Goal: Transaction & Acquisition: Purchase product/service

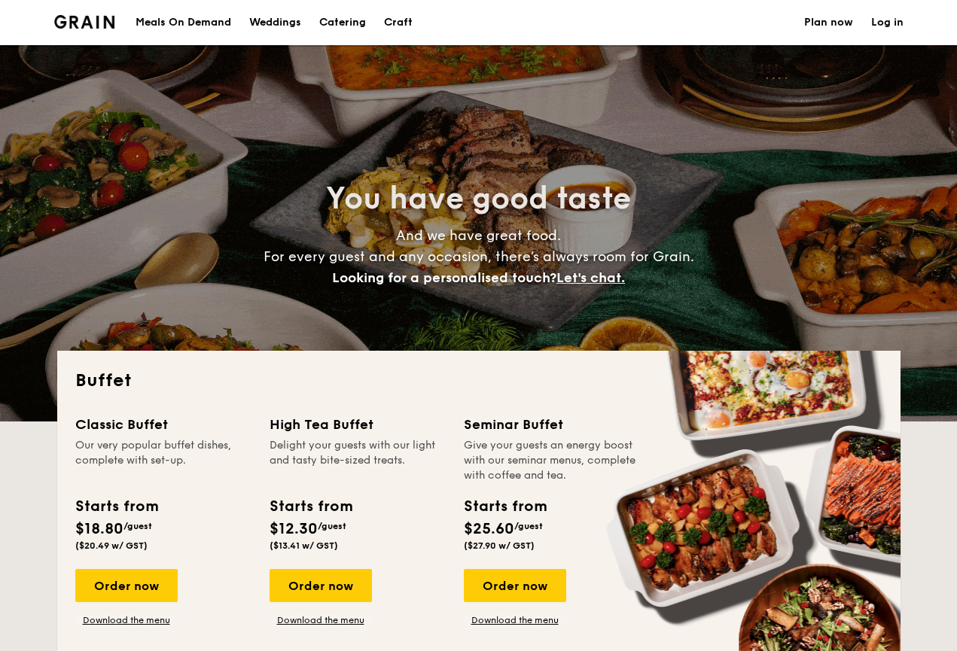
select select
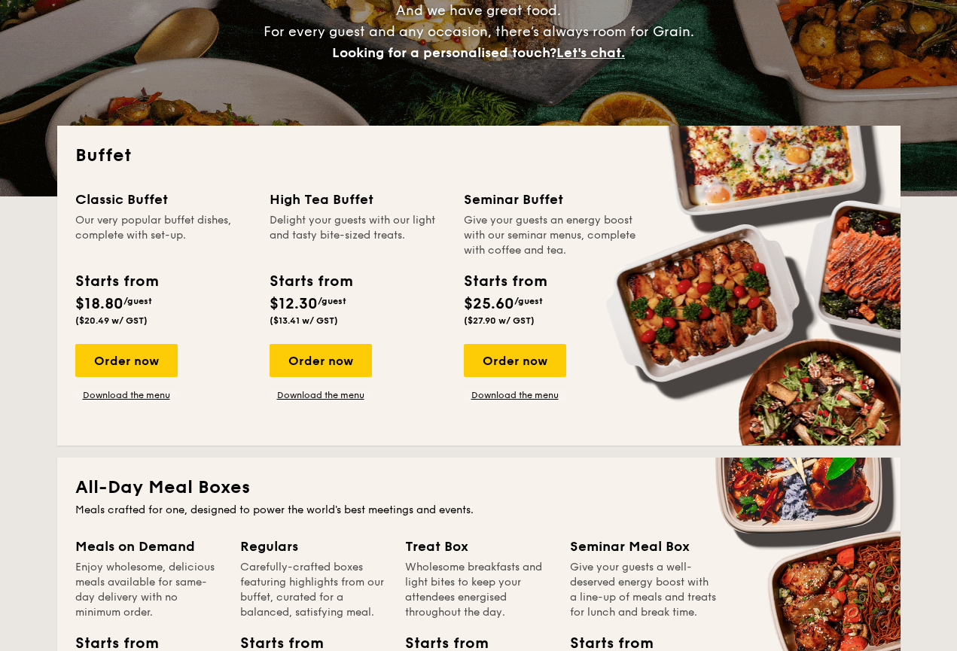
scroll to position [233, 0]
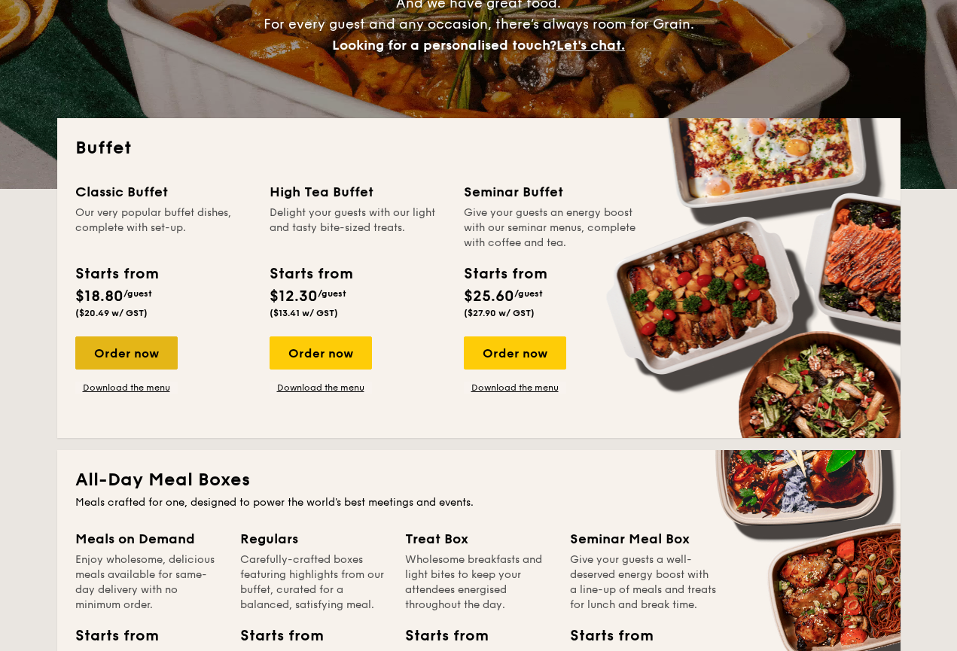
click at [154, 350] on div "Order now" at bounding box center [126, 353] width 102 height 33
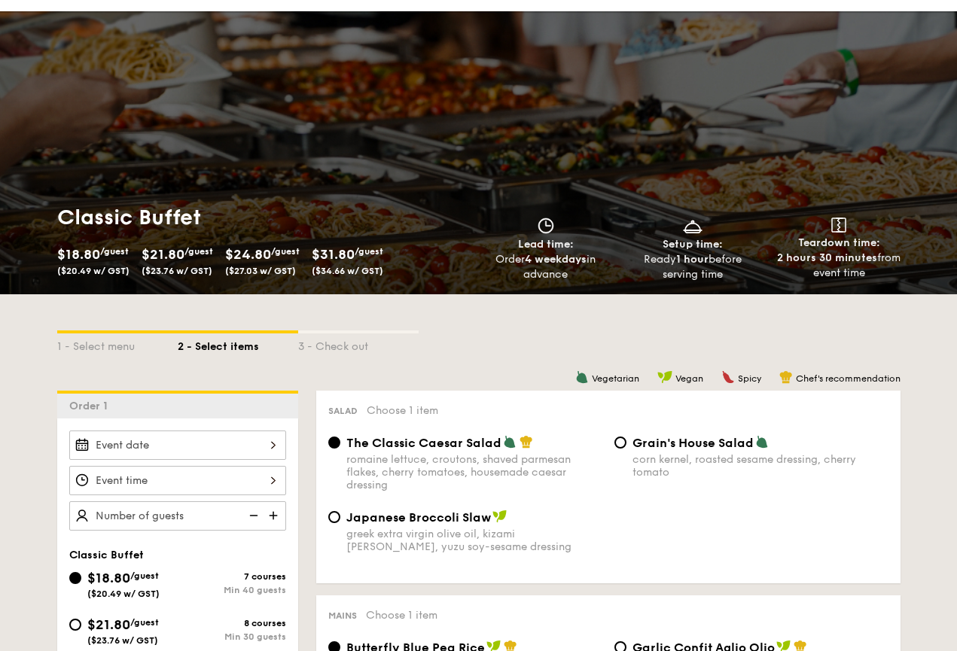
scroll to position [31, 0]
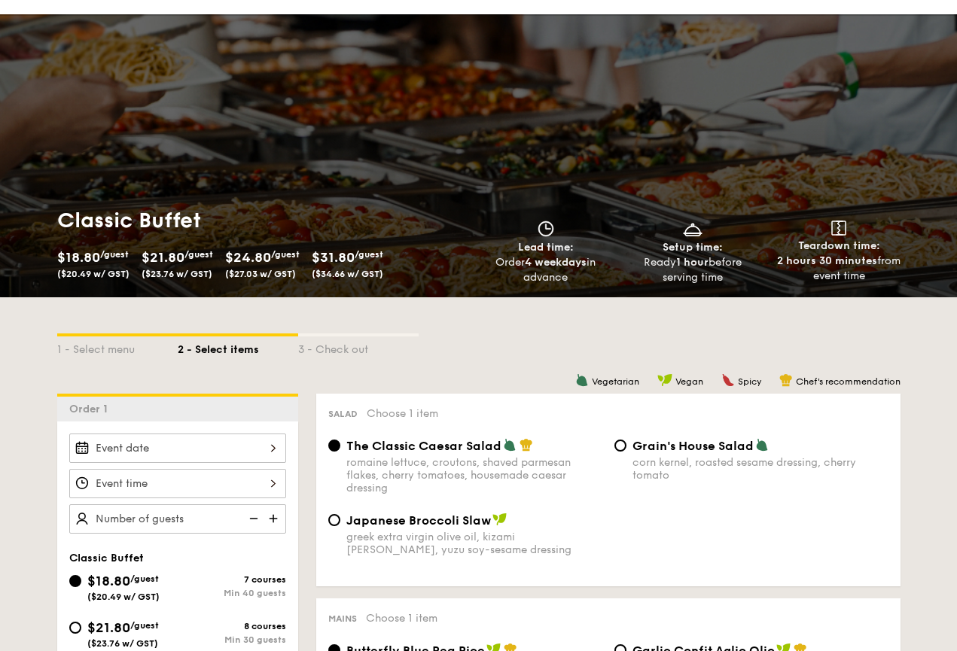
select select
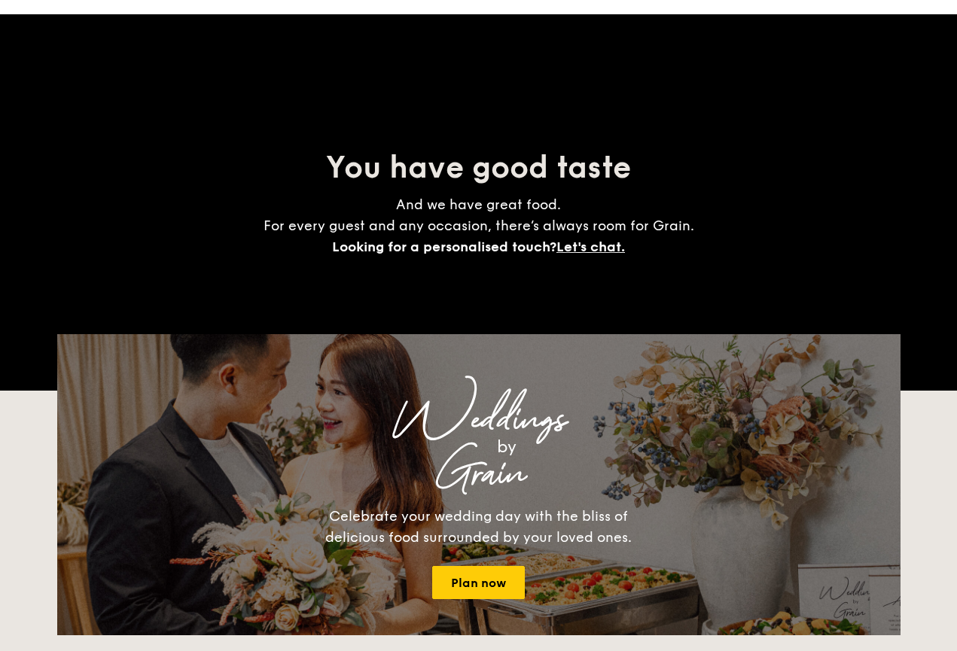
scroll to position [233, 0]
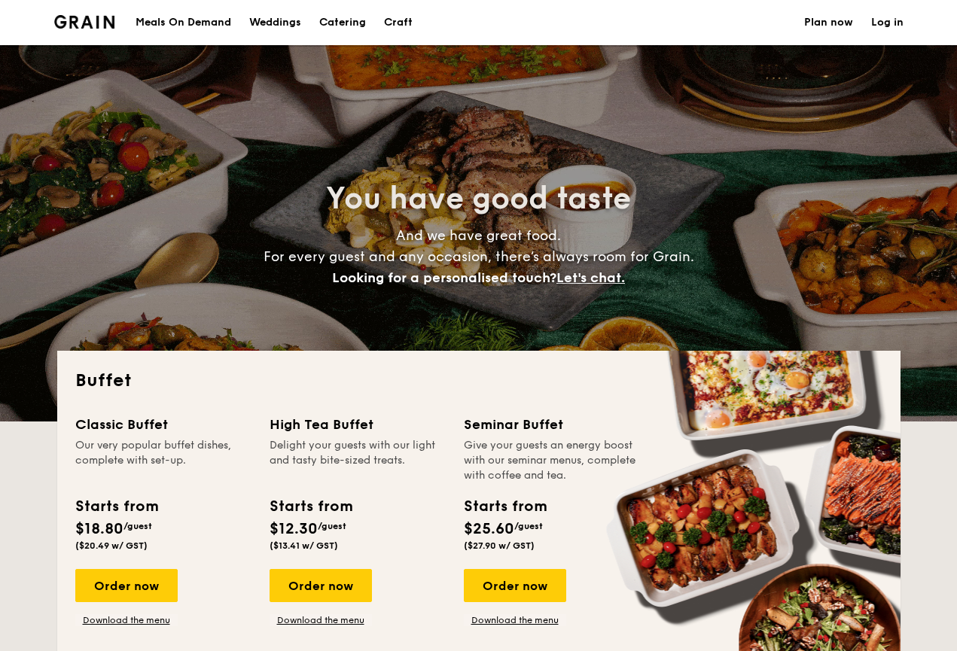
select select
click at [334, 22] on h1 "Catering" at bounding box center [342, 22] width 47 height 45
click at [334, 17] on h1 "Catering" at bounding box center [342, 22] width 47 height 45
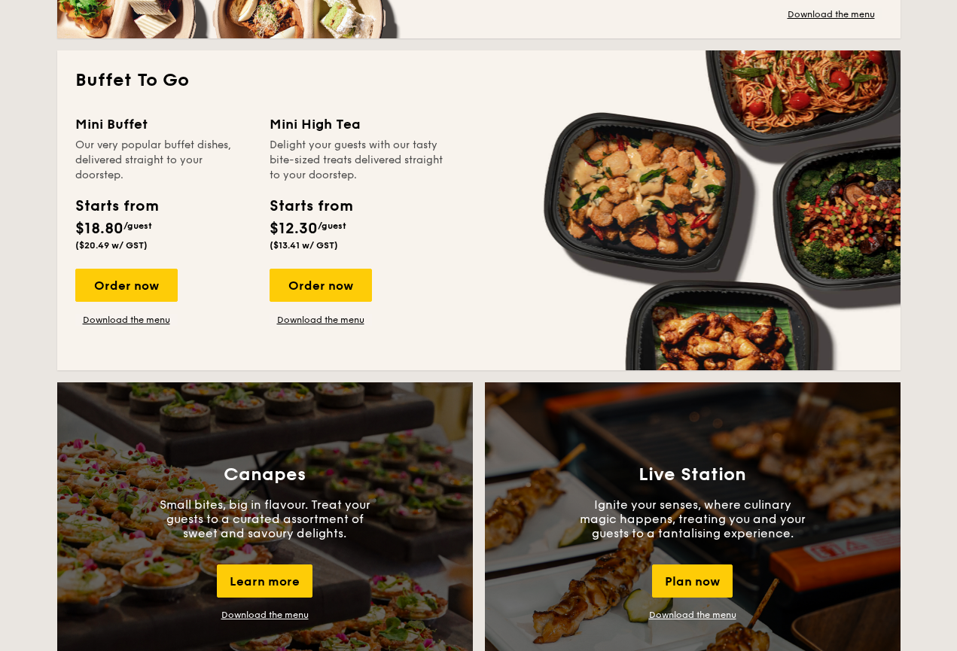
scroll to position [969, 0]
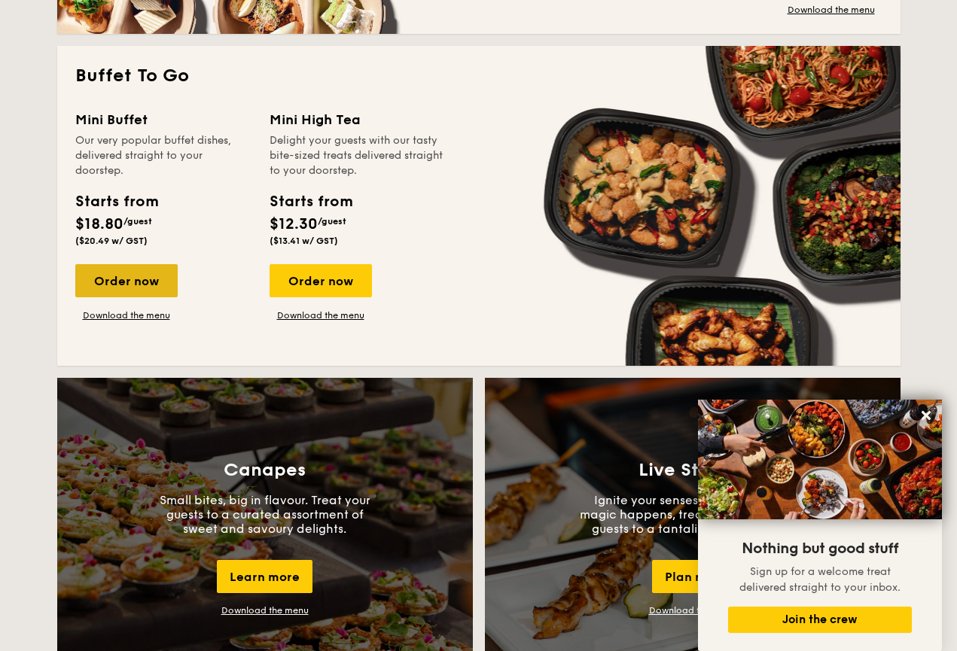
click at [137, 281] on div "Order now" at bounding box center [126, 280] width 102 height 33
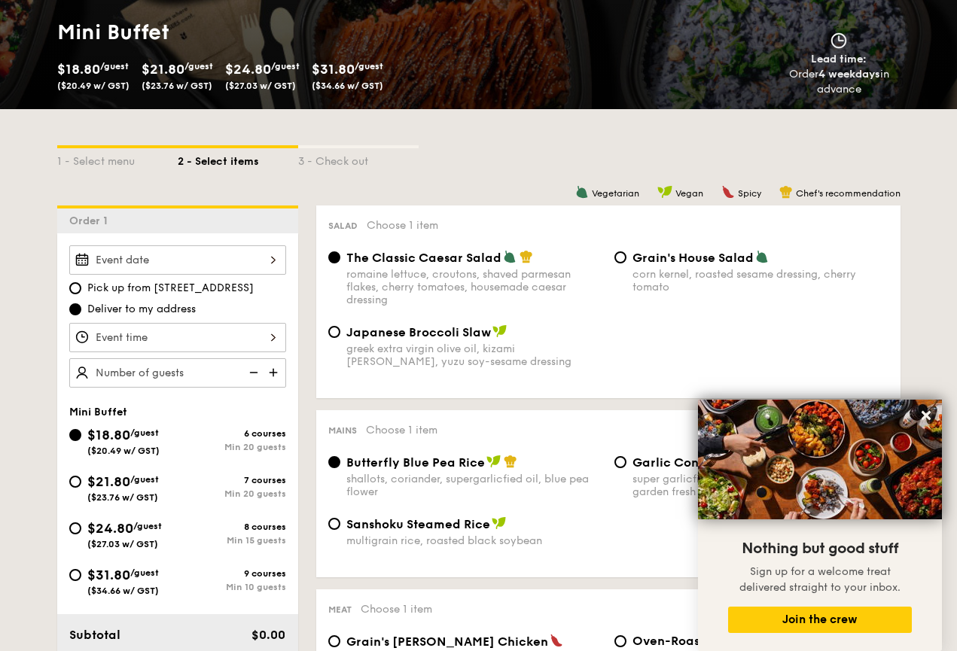
scroll to position [209, 0]
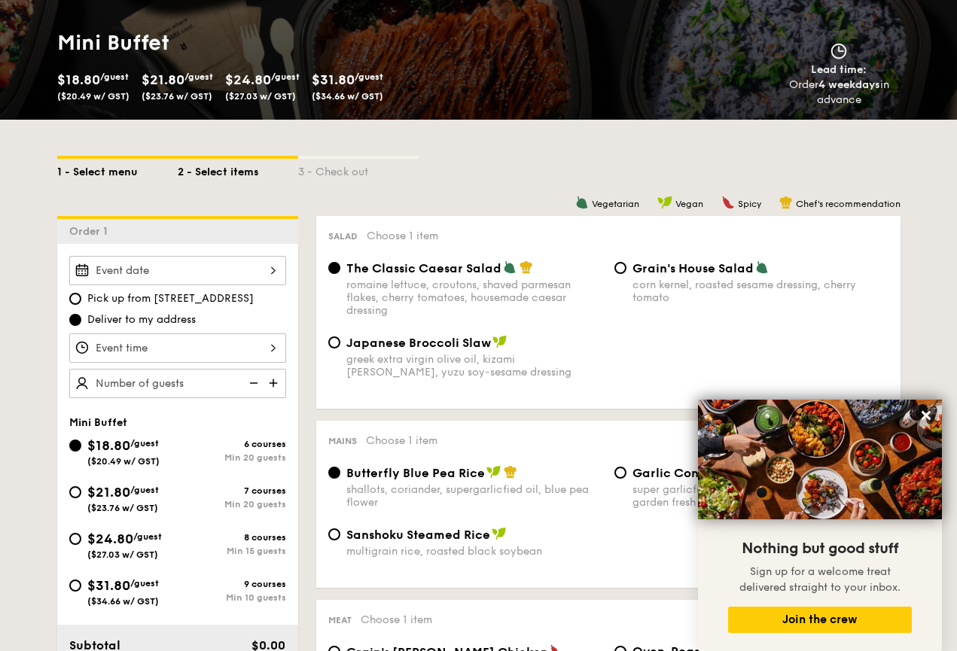
click at [120, 175] on div "1 - Select menu" at bounding box center [117, 169] width 120 height 21
select select
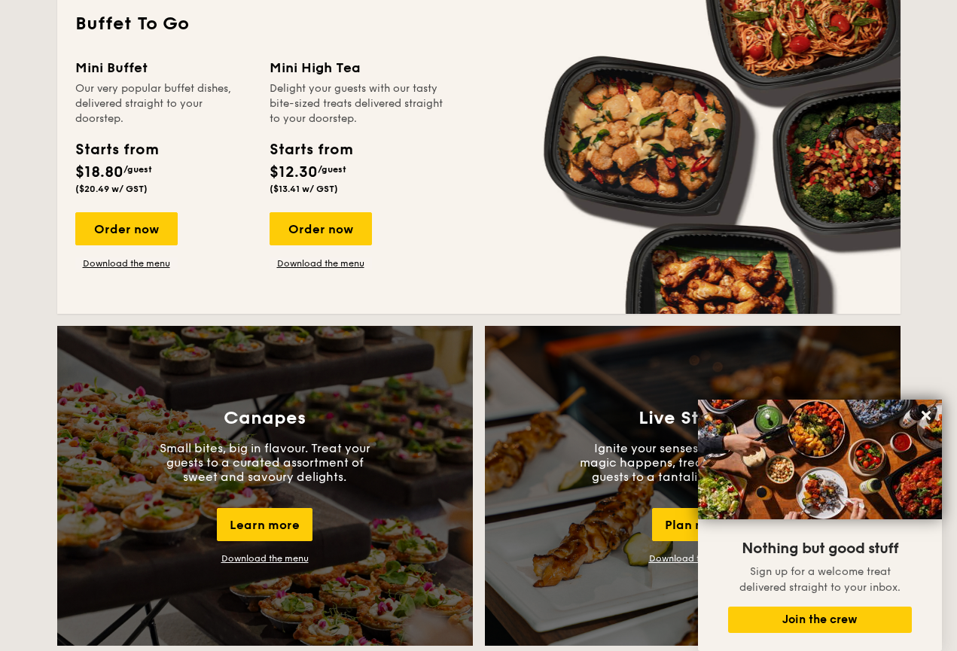
scroll to position [949, 0]
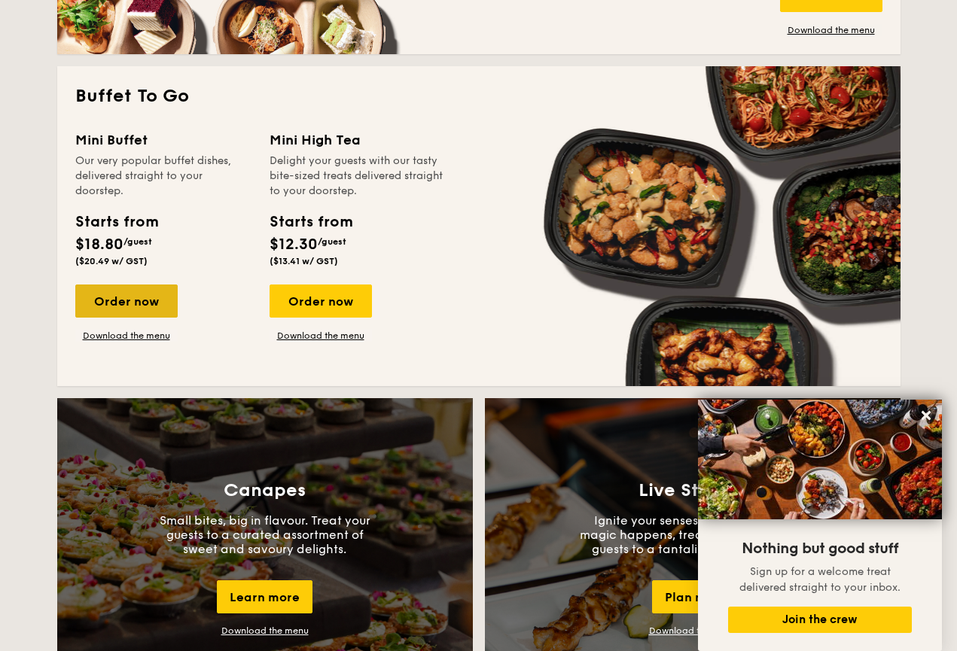
click at [126, 306] on div "Order now" at bounding box center [126, 301] width 102 height 33
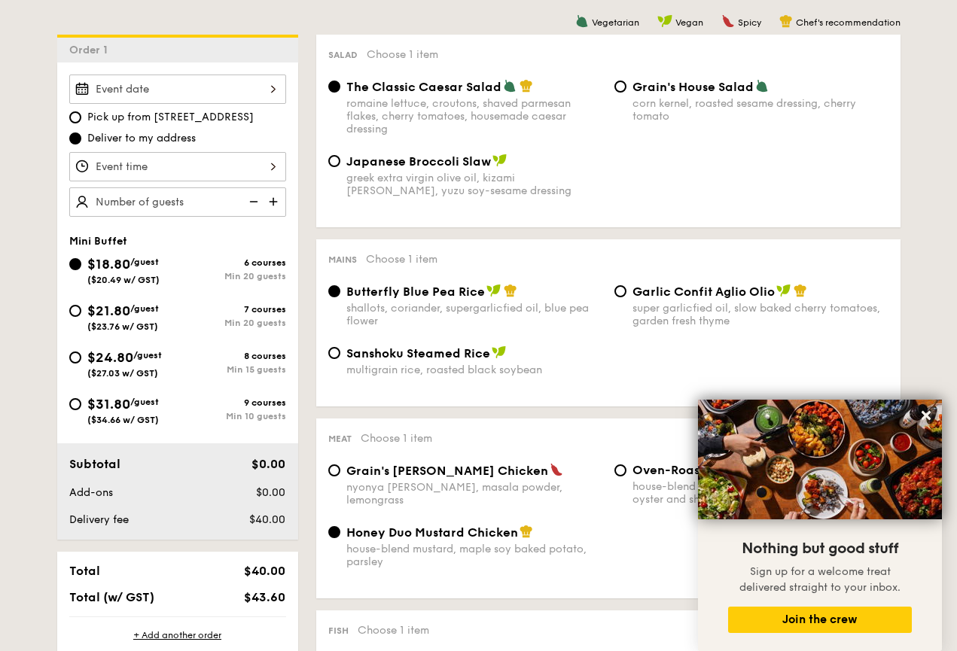
scroll to position [389, 0]
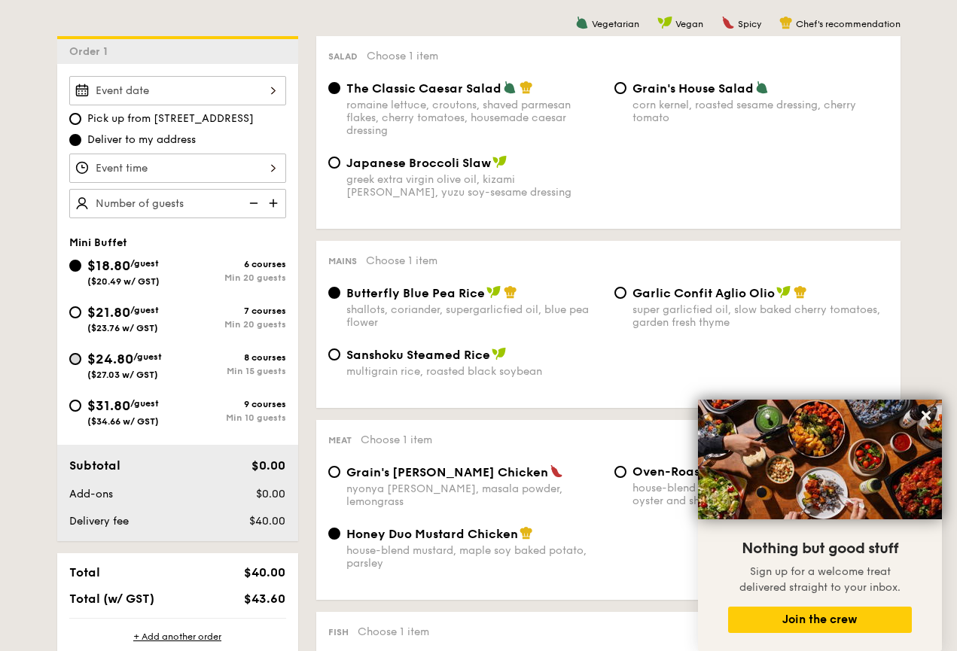
click at [75, 358] on input "$24.80 /guest ($27.03 w/ GST) 8 courses Min 15 guests" at bounding box center [75, 359] width 12 height 12
radio input "true"
radio input "false"
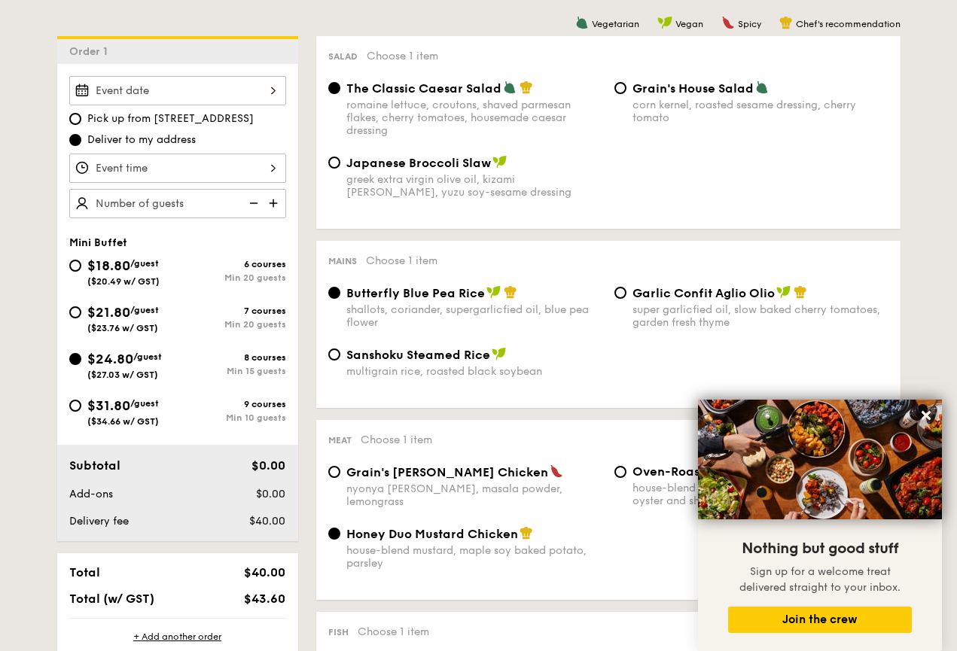
radio input "true"
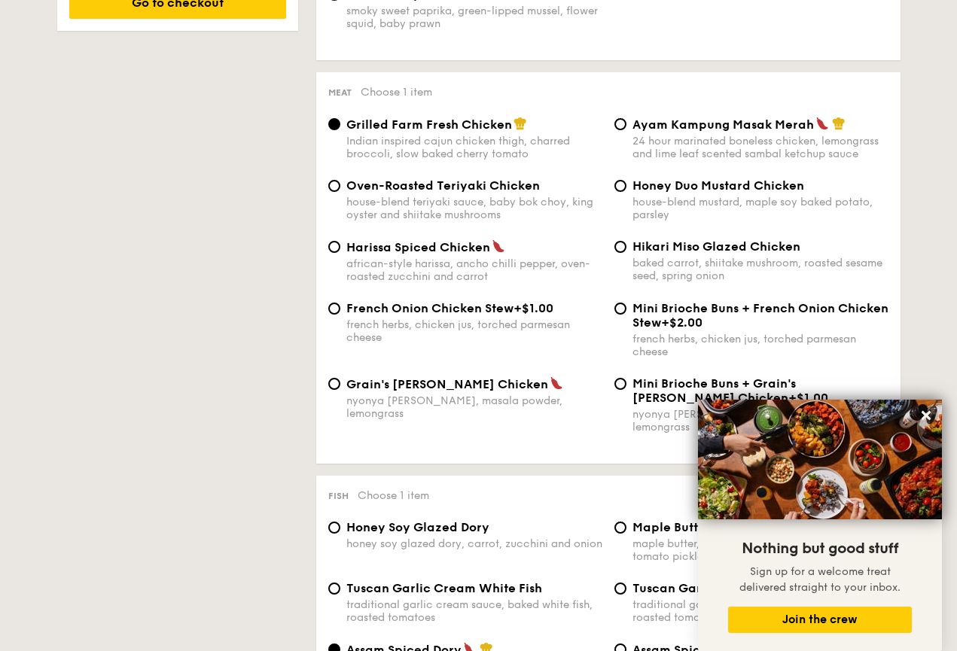
scroll to position [916, 0]
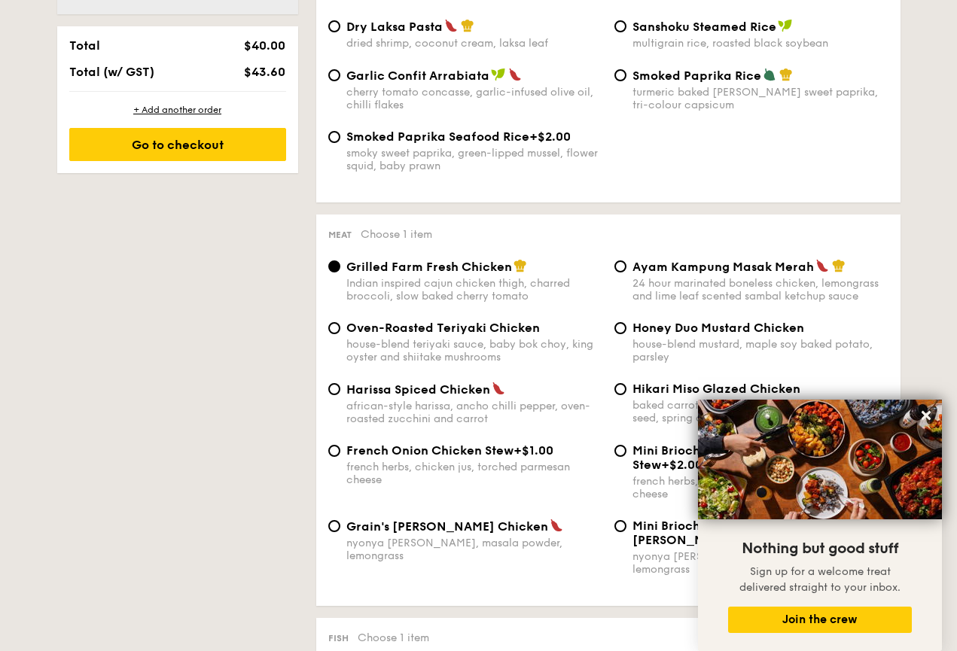
select select
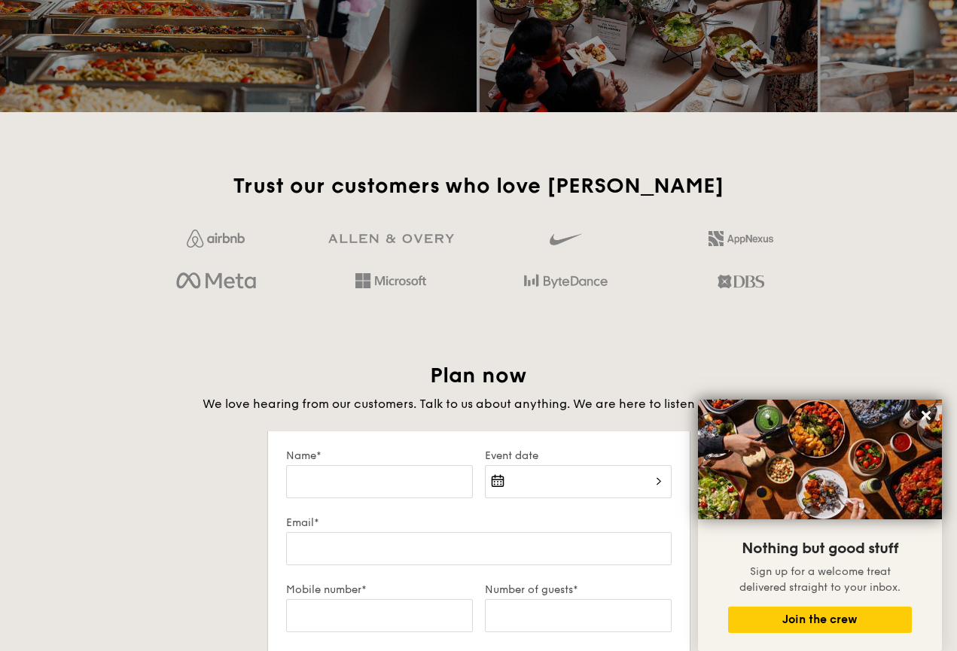
scroll to position [949, 0]
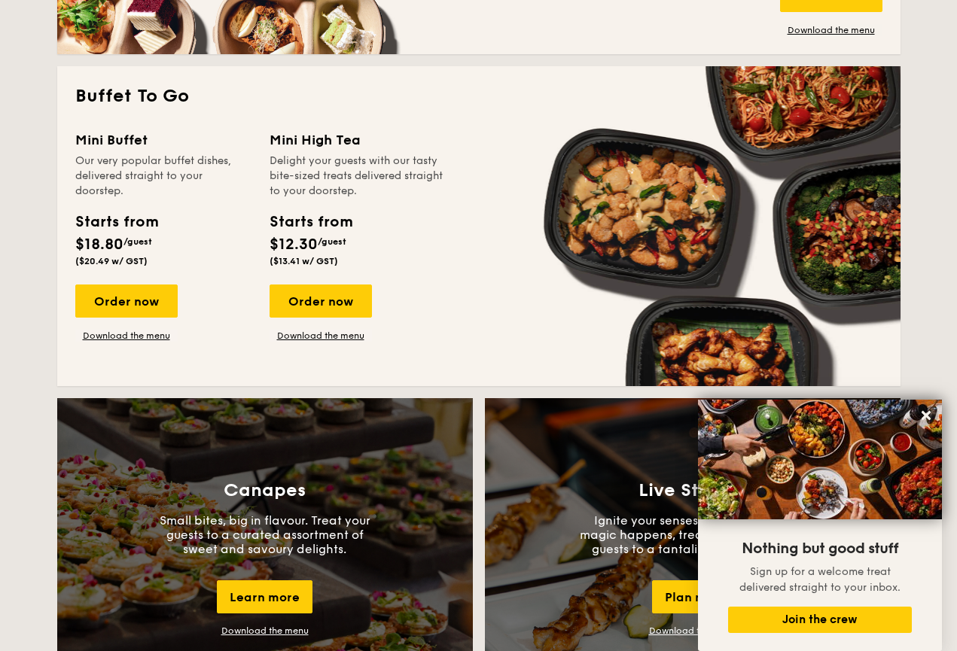
scroll to position [209, 0]
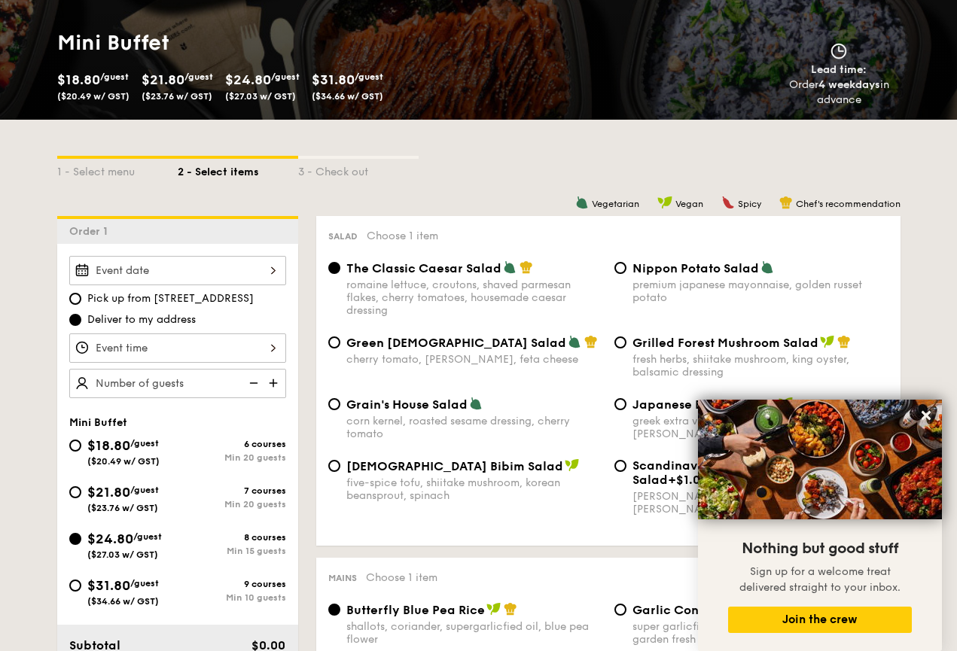
select select
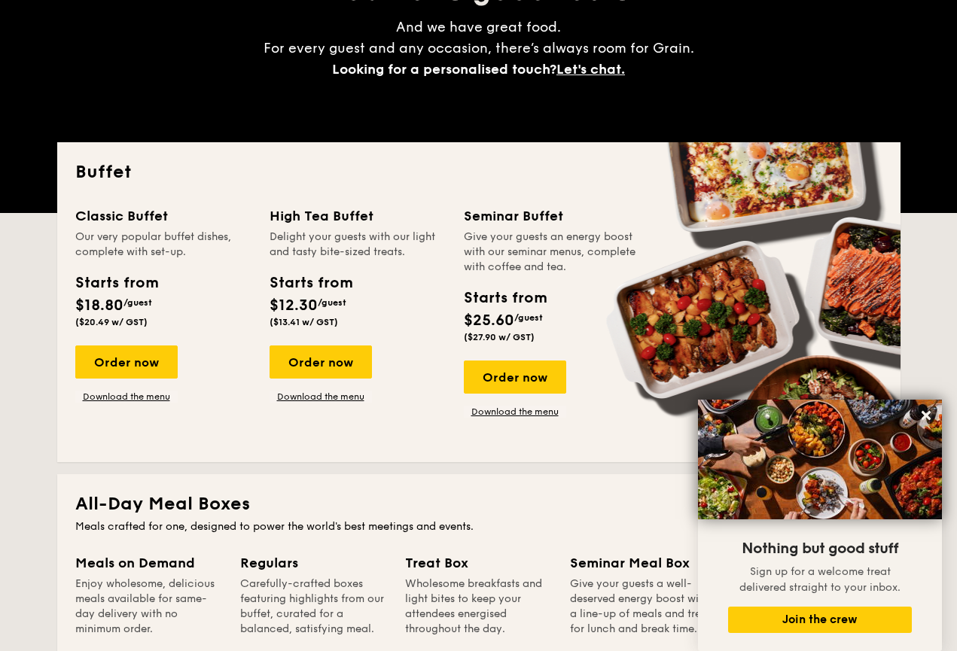
scroll to position [969, 0]
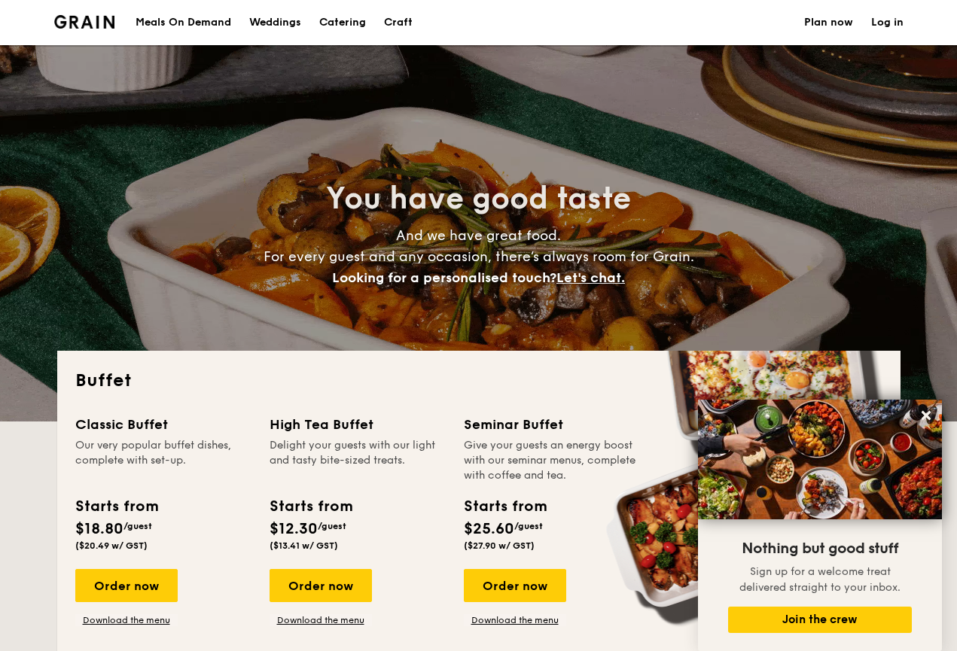
click at [342, 26] on h1 "Catering" at bounding box center [342, 22] width 47 height 45
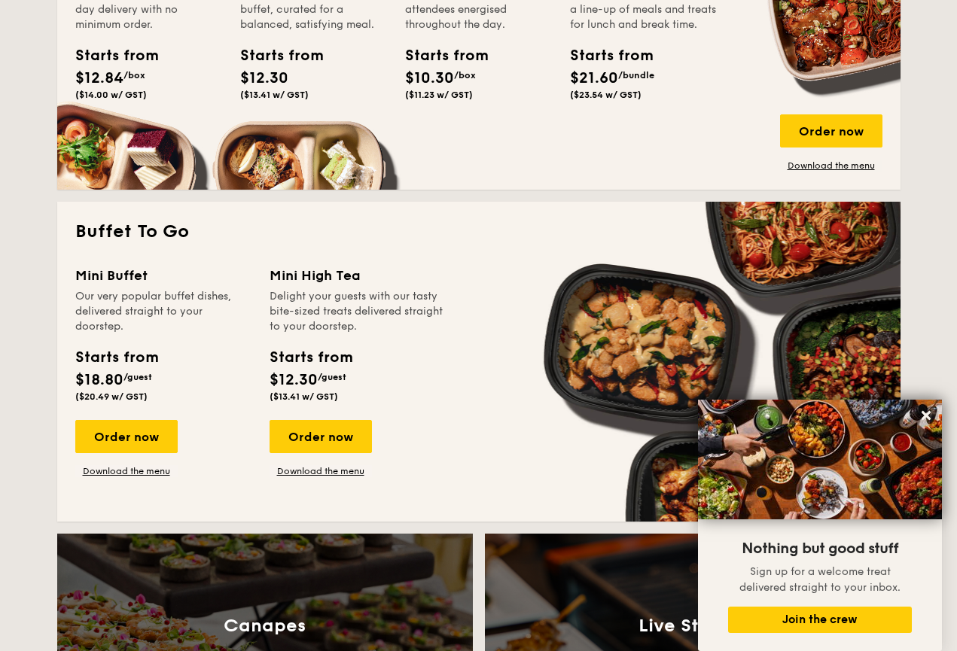
scroll to position [797, 0]
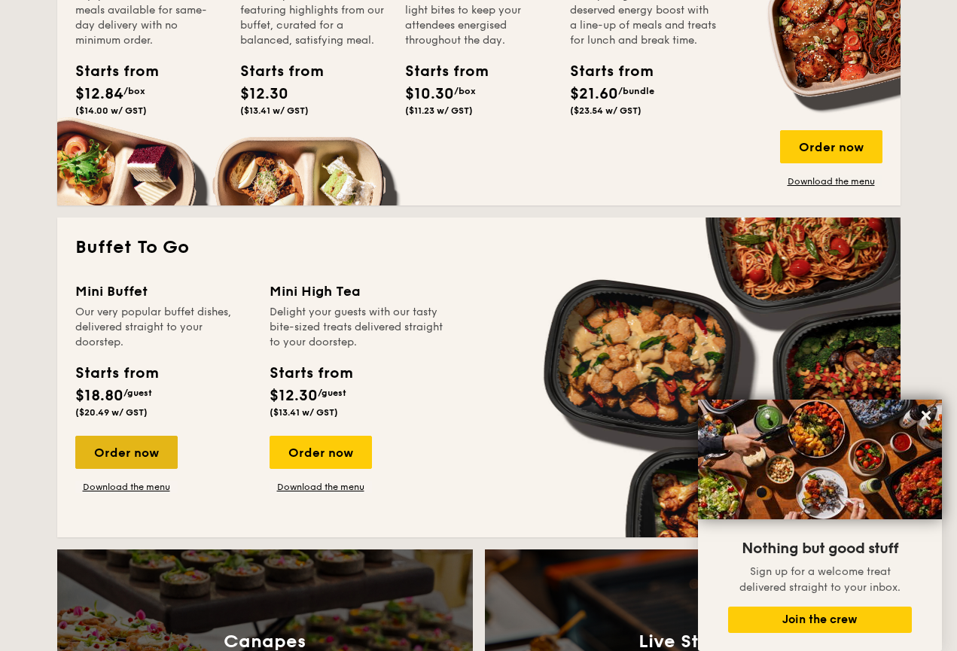
click at [145, 458] on div "Order now" at bounding box center [126, 452] width 102 height 33
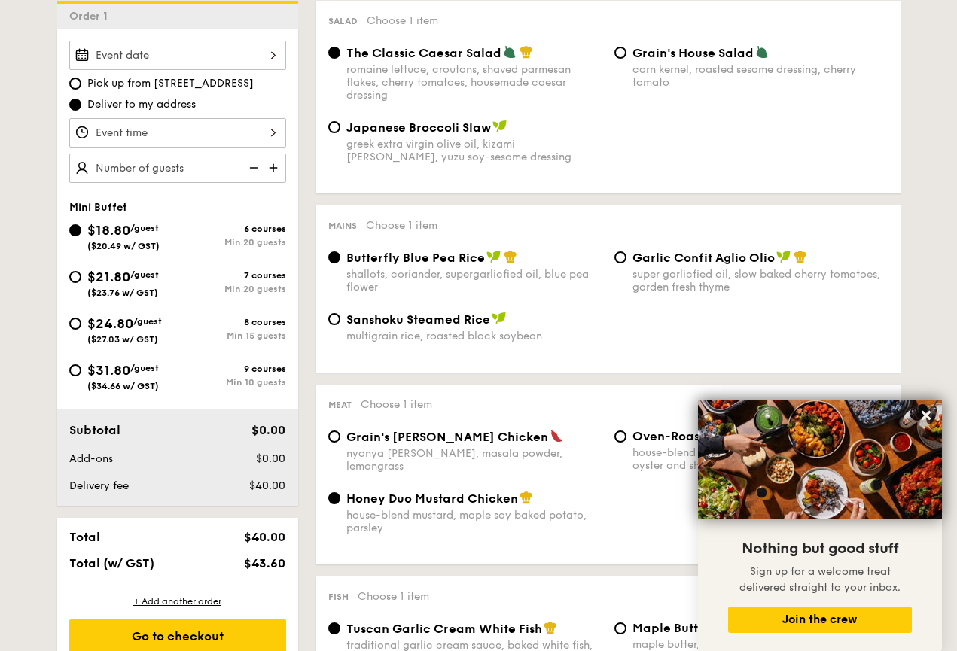
scroll to position [447, 0]
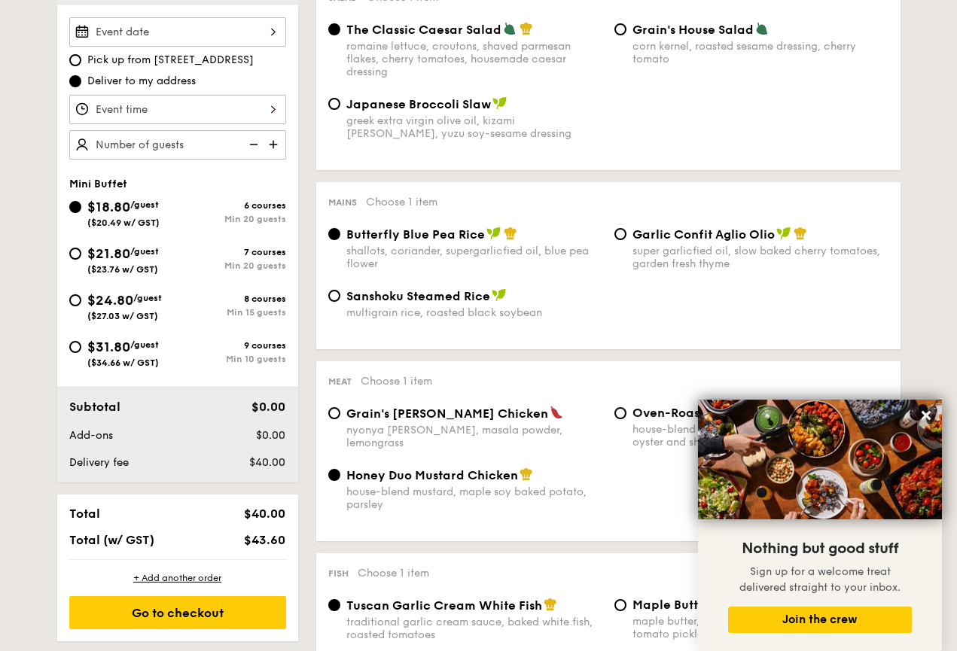
click at [389, 233] on span "Butterfly Blue Pea Rice" at bounding box center [415, 234] width 139 height 14
click at [340, 233] on input "Butterfly Blue Pea Rice shallots, coriander, supergarlicfied oil, blue pea flow…" at bounding box center [334, 234] width 12 height 12
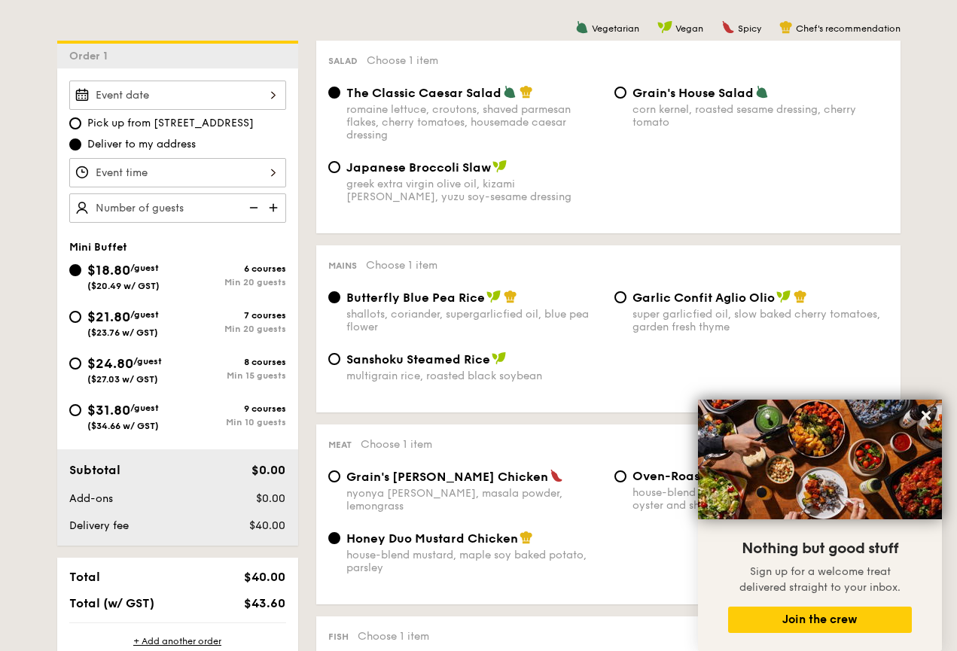
scroll to position [361, 0]
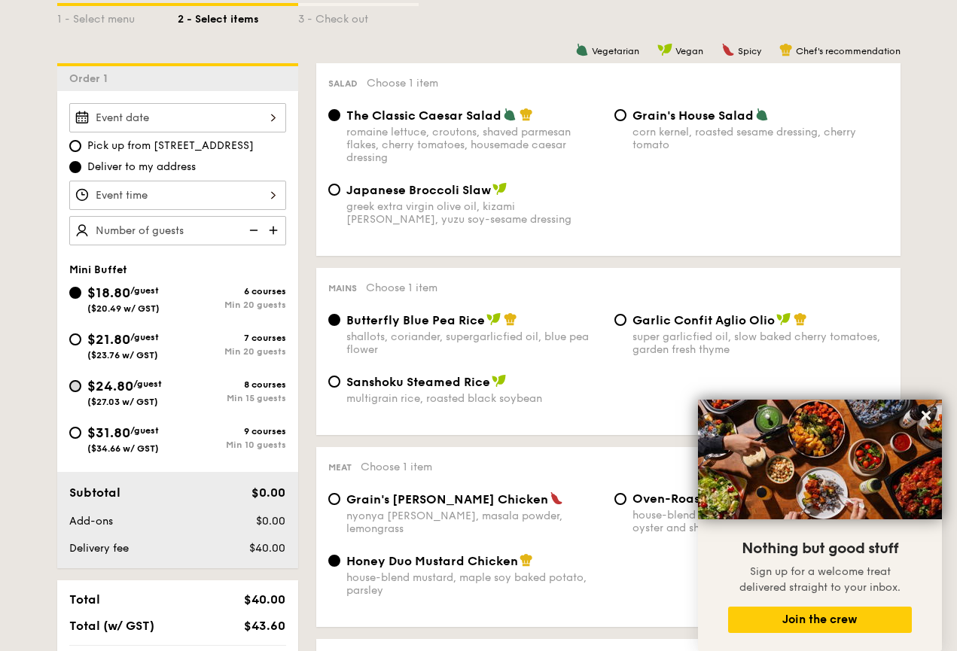
click at [74, 389] on input "$24.80 /guest ($27.03 w/ GST) 8 courses Min 15 guests" at bounding box center [75, 386] width 12 height 12
radio input "true"
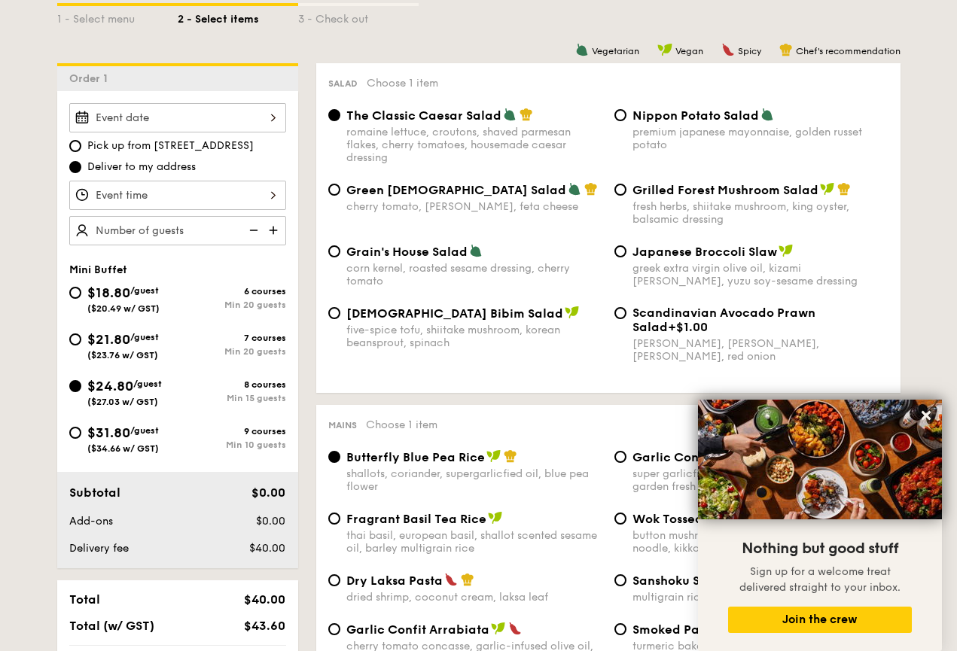
radio input "true"
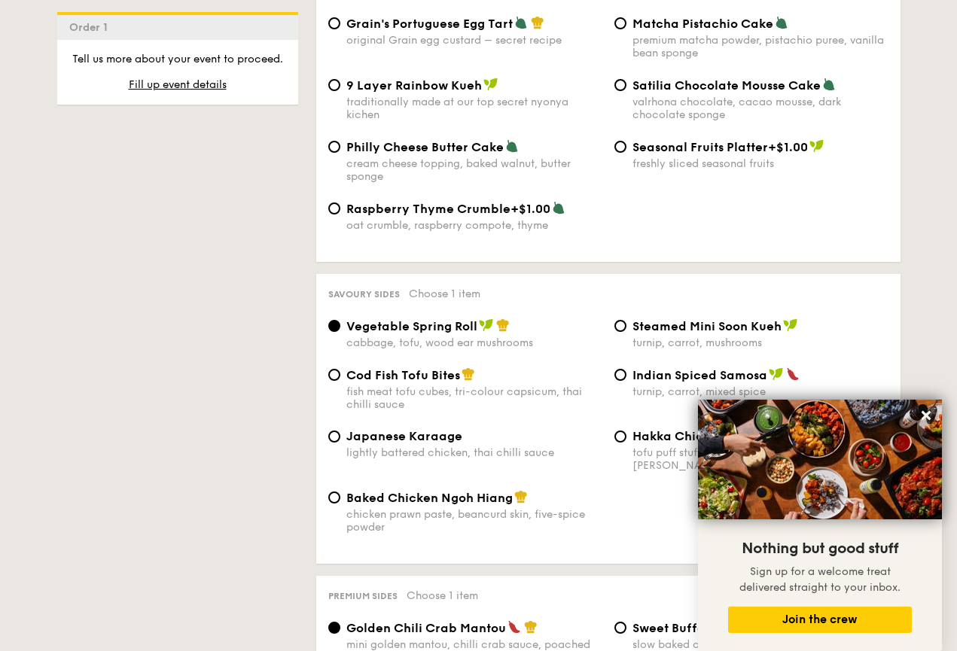
scroll to position [2381, 0]
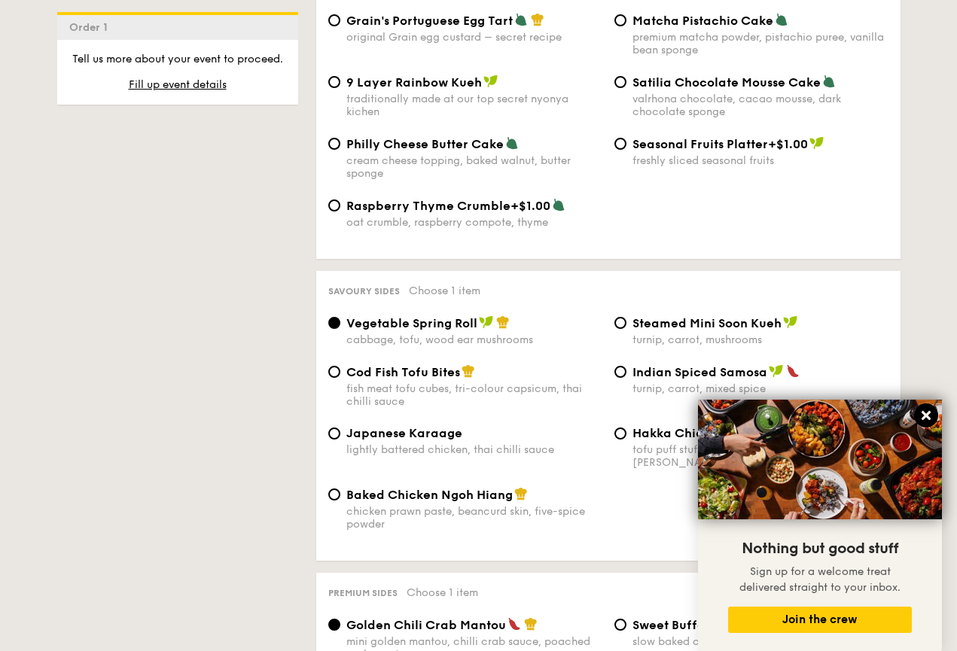
click at [926, 418] on icon at bounding box center [926, 415] width 9 height 9
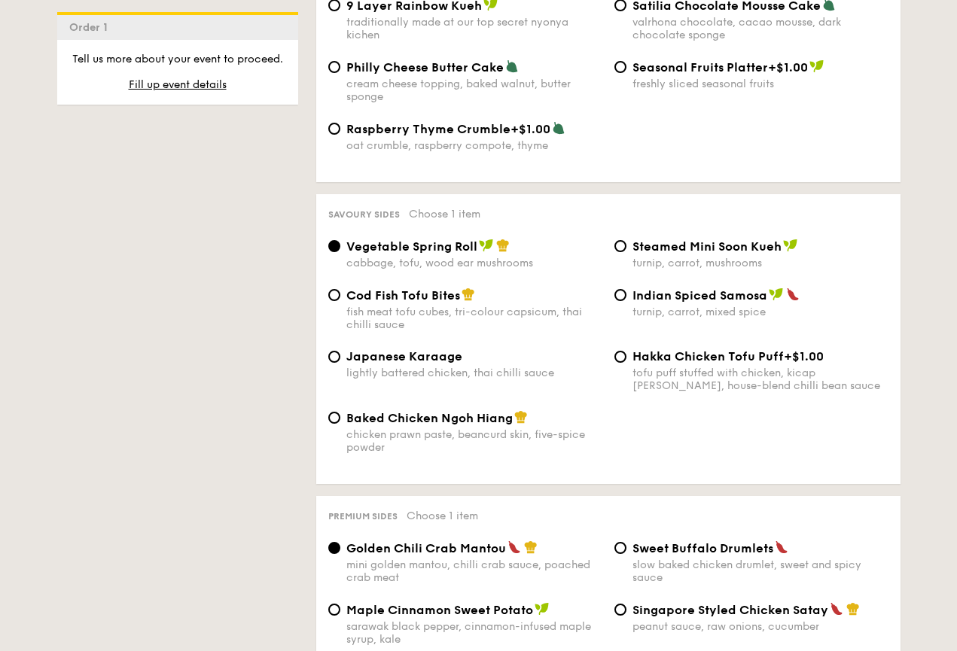
scroll to position [2460, 0]
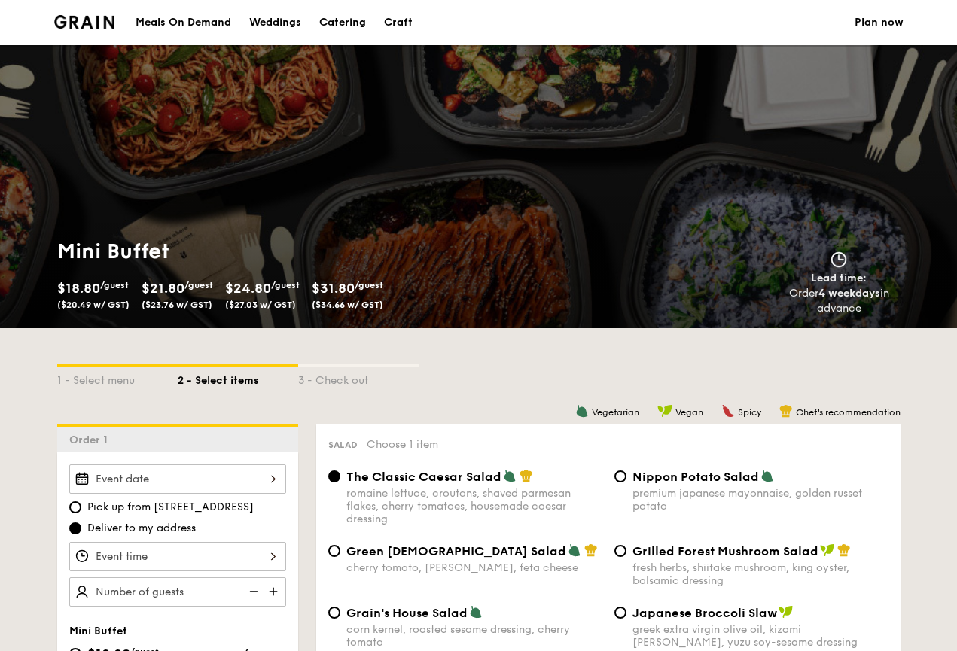
scroll to position [0, 0]
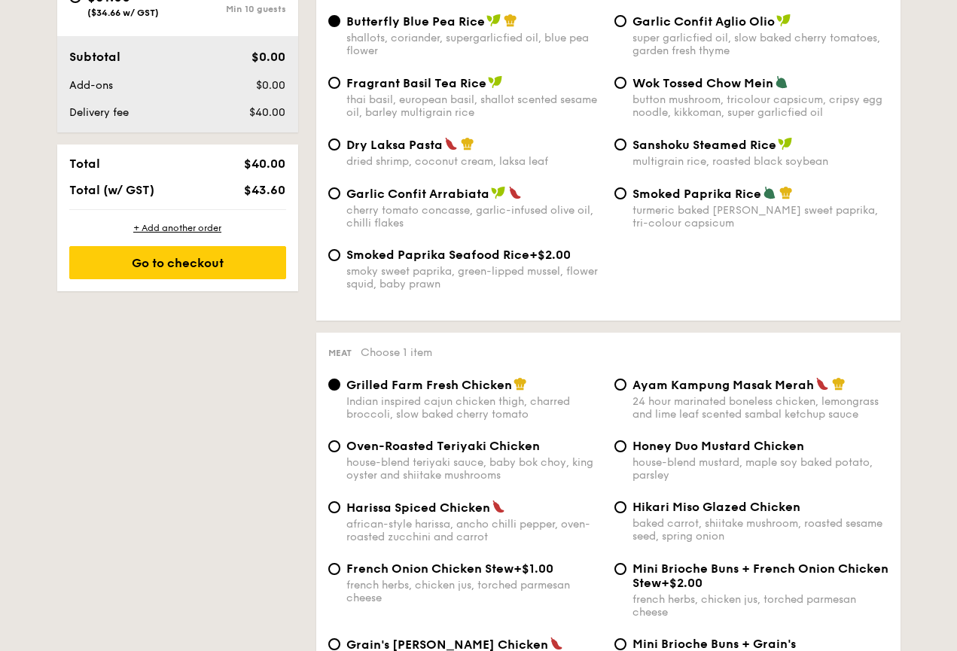
select select
